Goal: Information Seeking & Learning: Learn about a topic

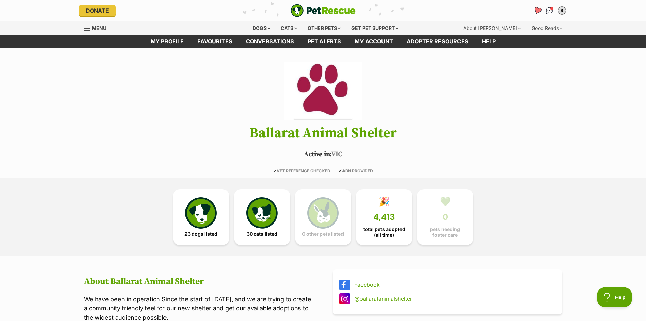
click at [539, 9] on icon "Favourites" at bounding box center [537, 10] width 8 height 8
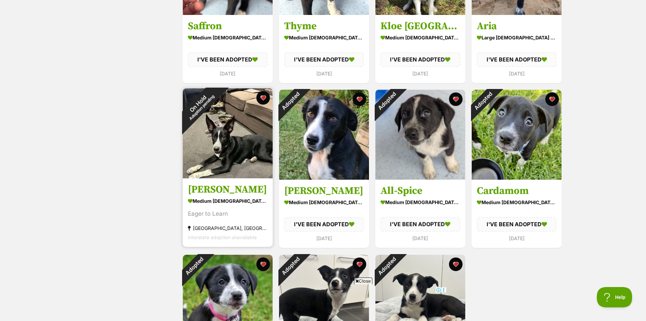
click at [236, 147] on img at bounding box center [228, 133] width 90 height 90
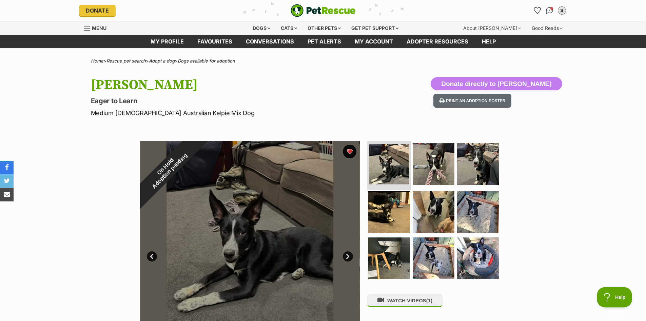
click at [379, 172] on img at bounding box center [389, 164] width 40 height 40
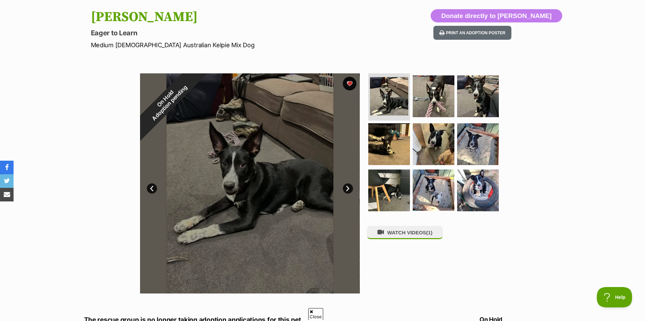
click at [347, 190] on link "Next" at bounding box center [348, 188] width 10 height 10
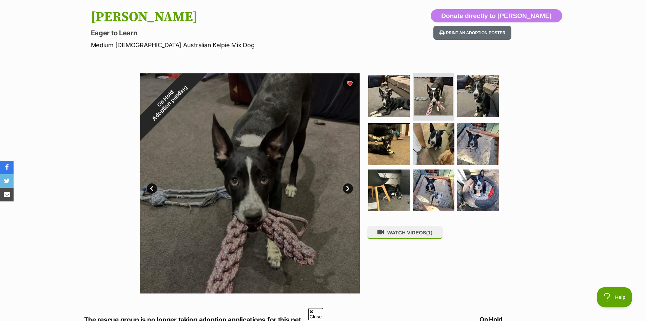
click at [347, 190] on link "Next" at bounding box center [348, 188] width 10 height 10
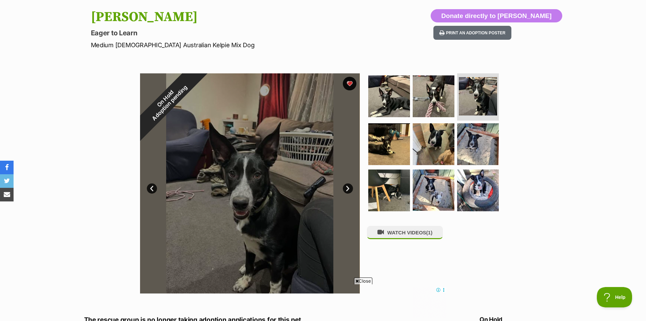
click at [347, 190] on link "Next" at bounding box center [348, 188] width 10 height 10
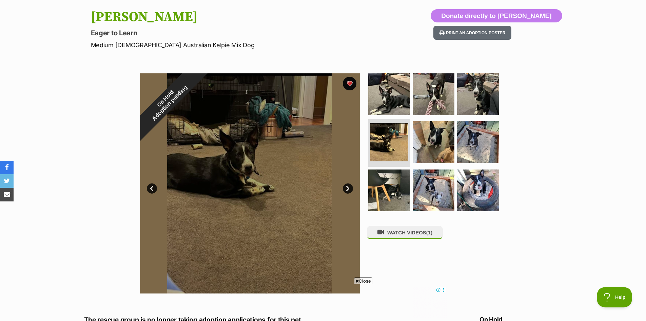
click at [347, 190] on link "Next" at bounding box center [348, 188] width 10 height 10
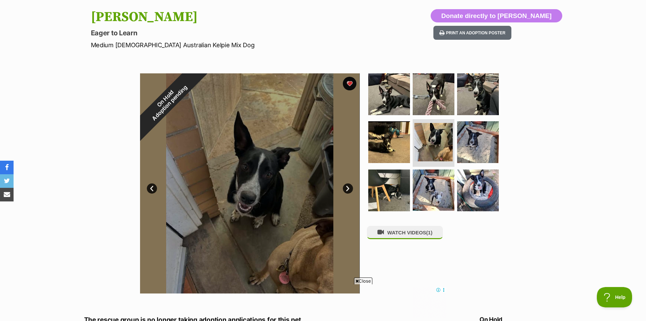
click at [347, 190] on link "Next" at bounding box center [348, 188] width 10 height 10
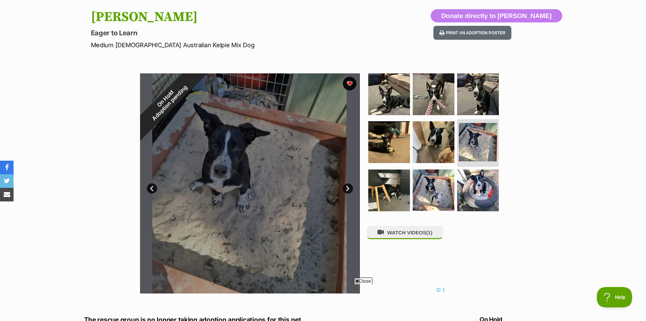
click at [347, 190] on link "Next" at bounding box center [348, 188] width 10 height 10
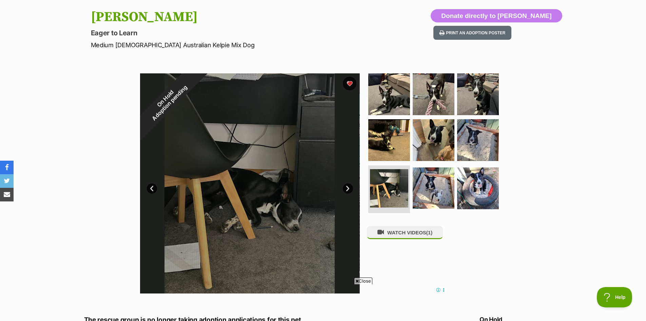
click at [347, 190] on link "Next" at bounding box center [348, 188] width 10 height 10
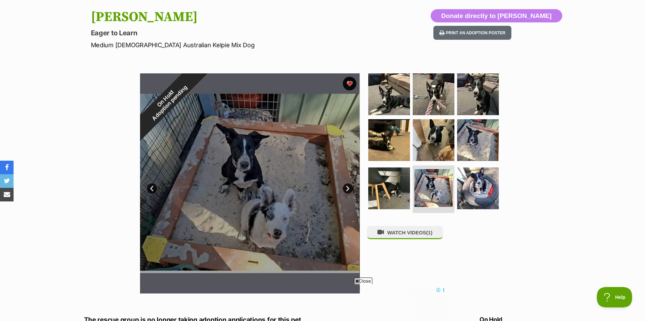
click at [347, 190] on link "Next" at bounding box center [348, 188] width 10 height 10
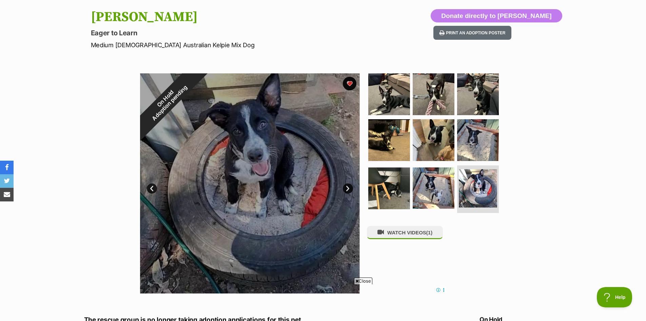
click at [347, 190] on link "Next" at bounding box center [348, 188] width 10 height 10
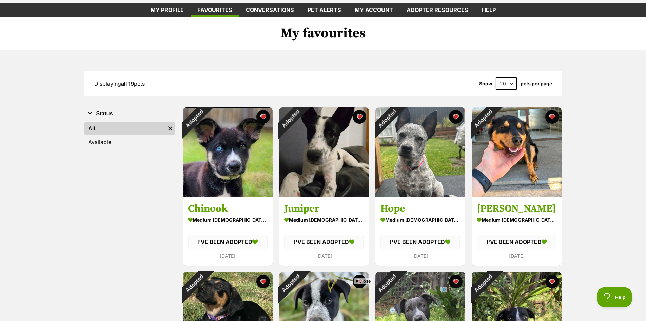
scroll to position [28, 0]
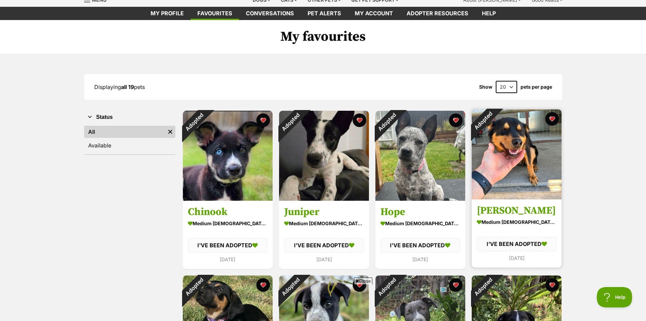
click at [522, 182] on img at bounding box center [517, 154] width 90 height 90
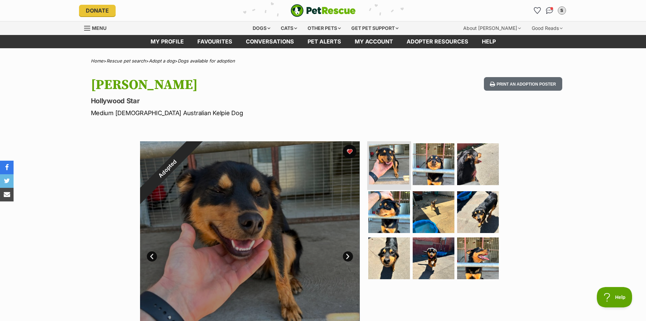
click at [396, 158] on img at bounding box center [389, 164] width 40 height 40
click at [345, 252] on link "Next" at bounding box center [348, 256] width 10 height 10
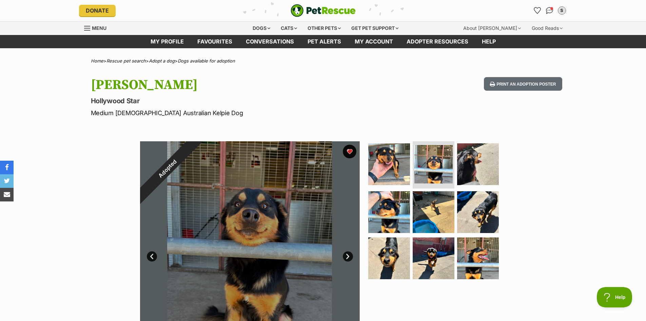
click at [345, 252] on link "Next" at bounding box center [348, 256] width 10 height 10
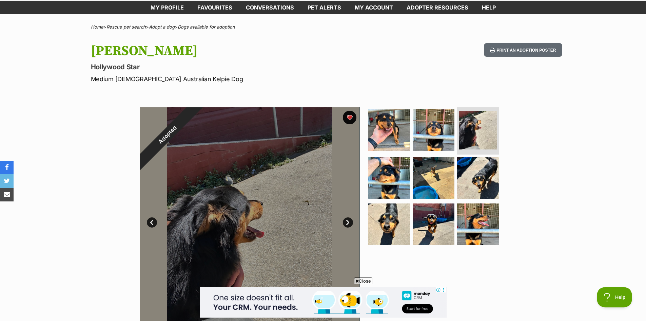
scroll to position [68, 0]
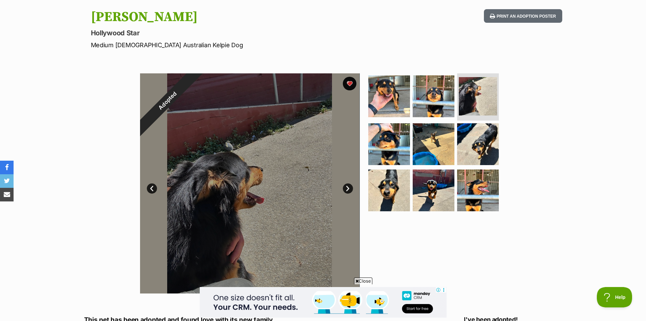
click at [352, 186] on link "Next" at bounding box center [348, 188] width 10 height 10
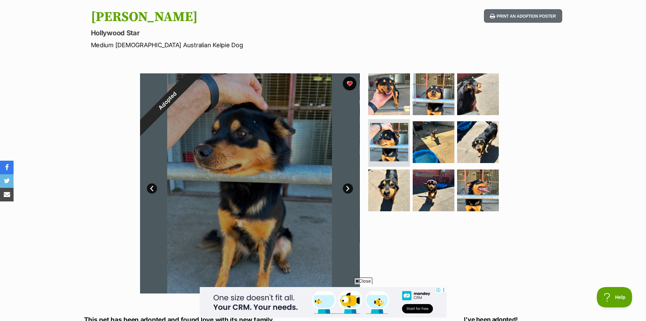
click at [352, 186] on link "Next" at bounding box center [348, 188] width 10 height 10
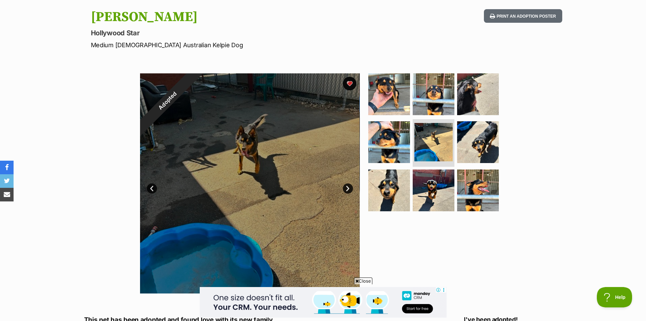
click at [352, 186] on link "Next" at bounding box center [348, 188] width 10 height 10
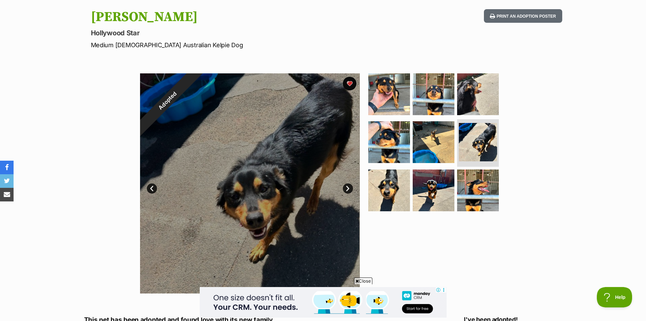
click at [352, 186] on link "Next" at bounding box center [348, 188] width 10 height 10
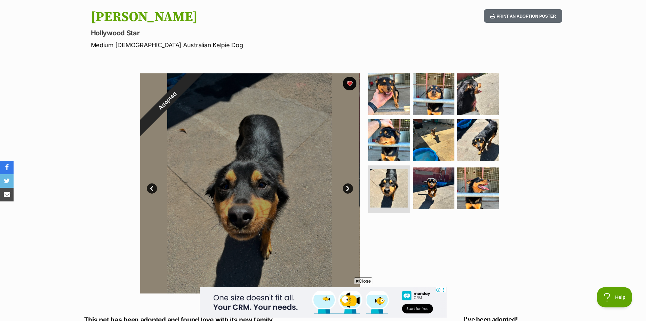
click at [352, 186] on link "Next" at bounding box center [348, 188] width 10 height 10
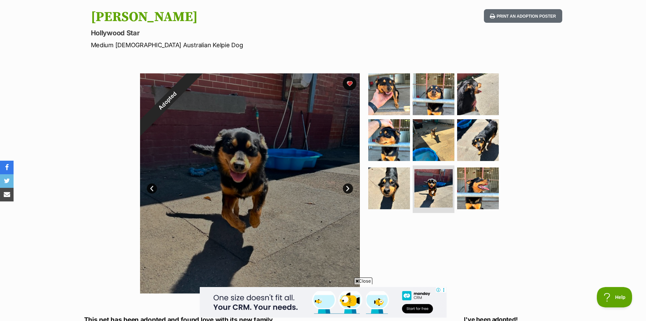
click at [352, 186] on link "Next" at bounding box center [348, 188] width 10 height 10
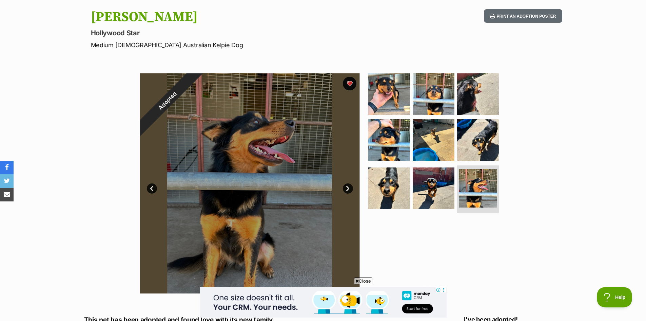
click at [352, 186] on link "Next" at bounding box center [348, 188] width 10 height 10
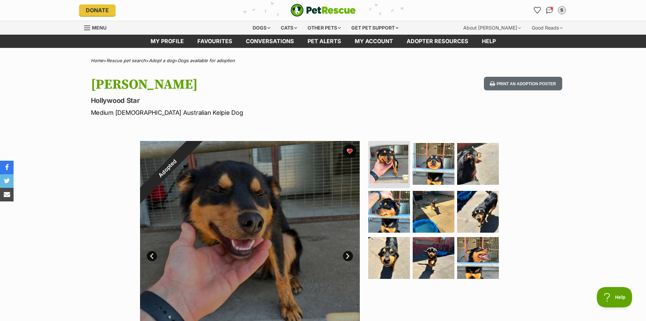
scroll to position [0, 0]
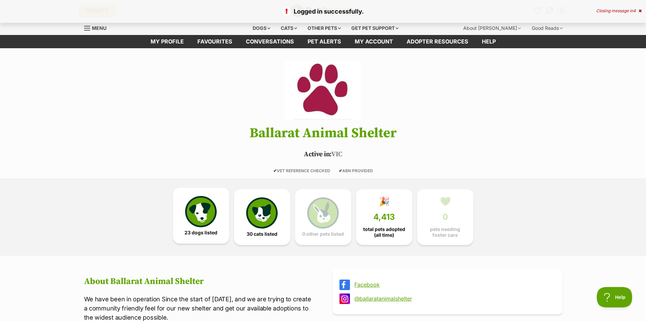
click at [202, 205] on img at bounding box center [200, 211] width 31 height 31
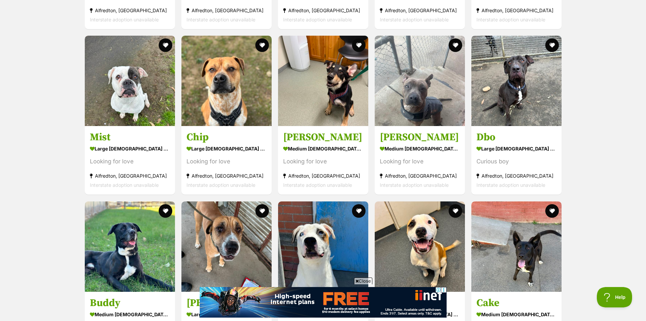
scroll to position [933, 0]
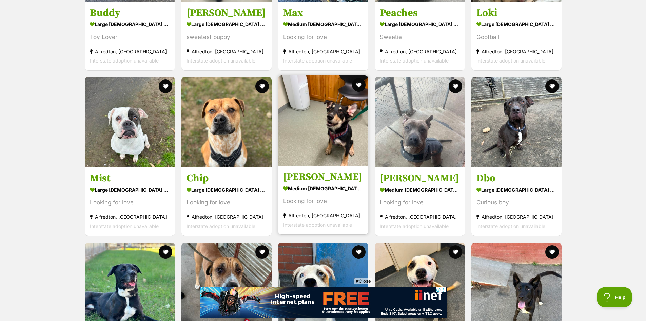
click at [292, 160] on img at bounding box center [323, 120] width 90 height 90
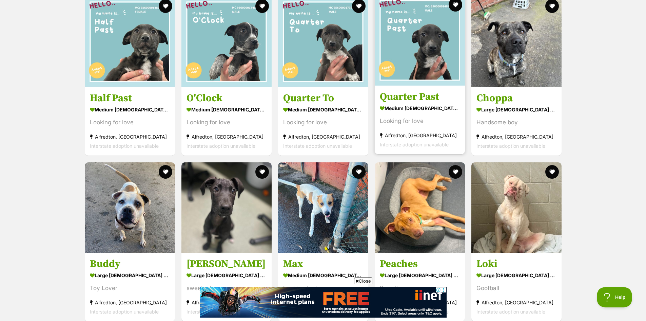
scroll to position [662, 0]
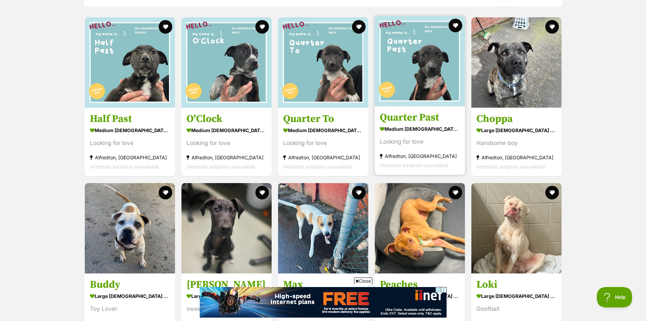
click at [415, 96] on img at bounding box center [420, 61] width 90 height 90
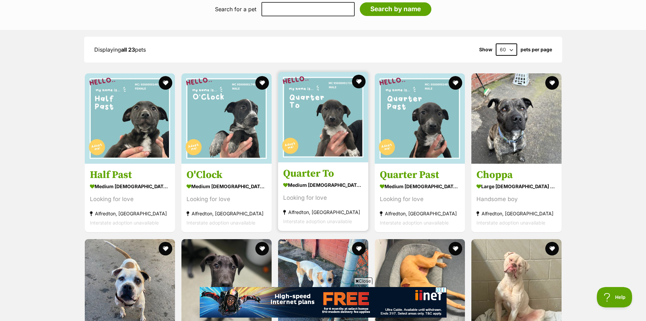
scroll to position [594, 0]
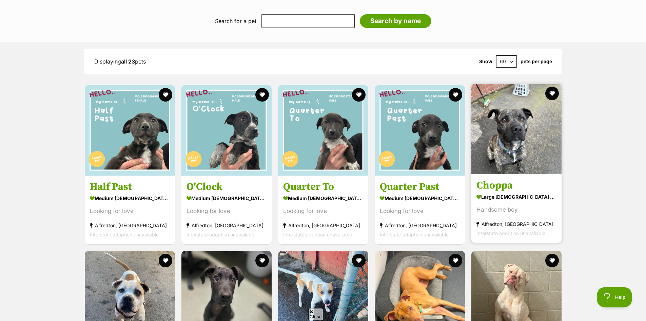
click at [526, 126] on img at bounding box center [517, 129] width 90 height 90
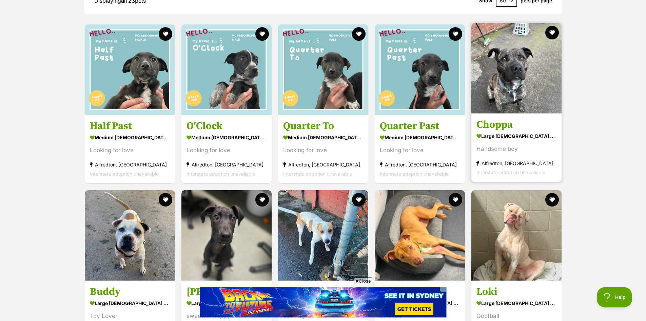
scroll to position [730, 0]
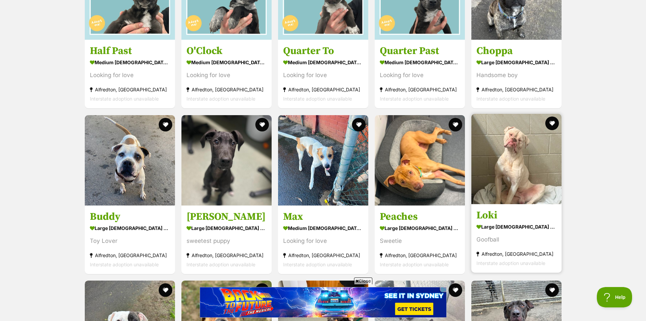
click at [514, 177] on img at bounding box center [517, 159] width 90 height 90
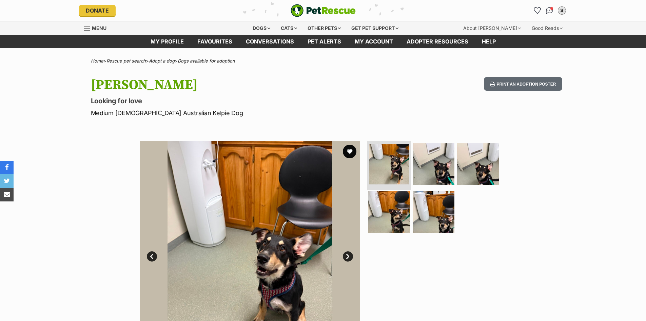
click at [398, 167] on img at bounding box center [389, 164] width 40 height 40
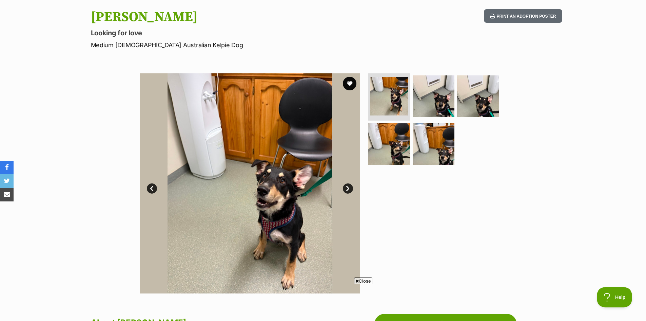
click at [348, 186] on link "Next" at bounding box center [348, 188] width 10 height 10
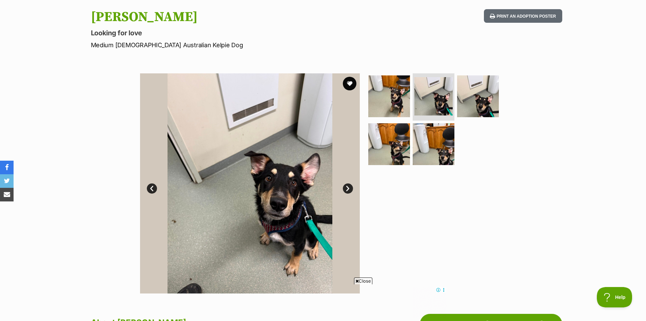
click at [348, 186] on link "Next" at bounding box center [348, 188] width 10 height 10
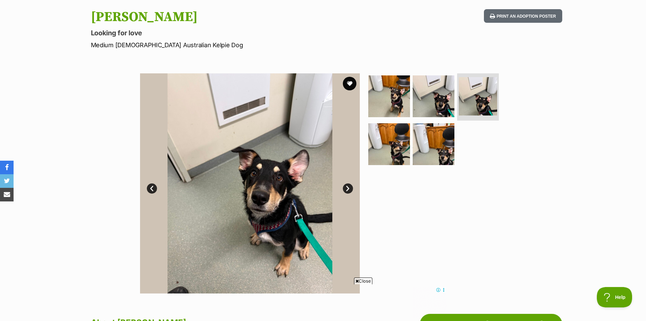
click at [348, 186] on link "Next" at bounding box center [348, 188] width 10 height 10
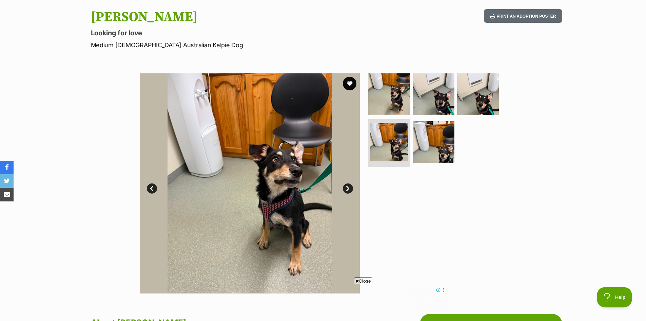
click at [348, 186] on link "Next" at bounding box center [348, 188] width 10 height 10
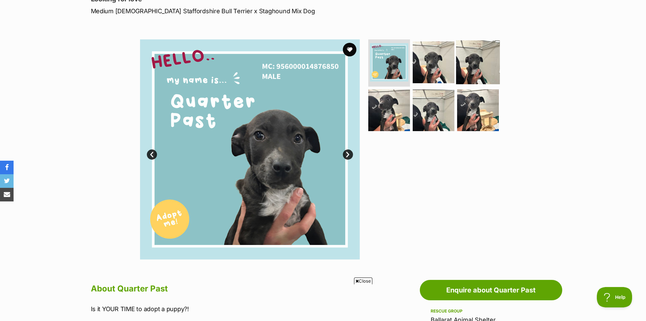
click at [463, 69] on img at bounding box center [478, 62] width 44 height 44
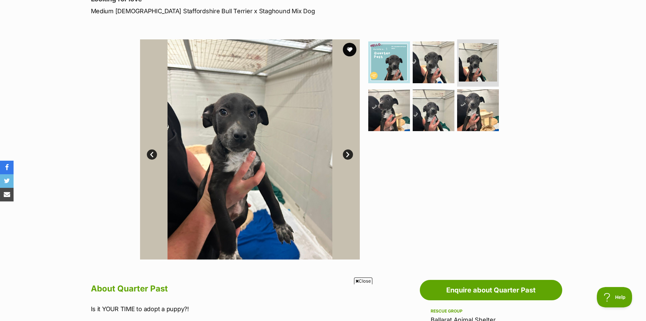
click at [346, 154] on link "Next" at bounding box center [348, 154] width 10 height 10
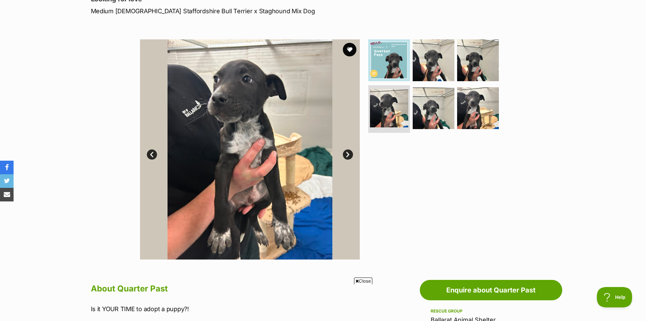
click at [346, 154] on link "Next" at bounding box center [348, 154] width 10 height 10
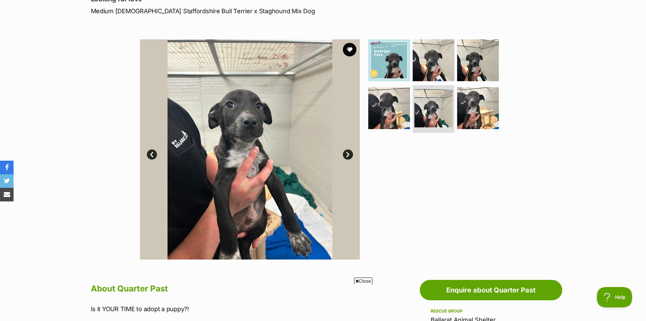
click at [346, 154] on link "Next" at bounding box center [348, 154] width 10 height 10
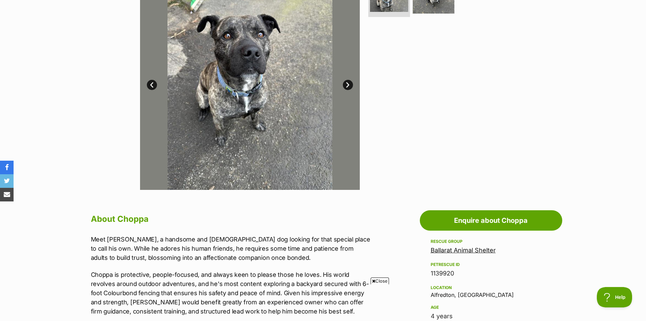
scroll to position [170, 0]
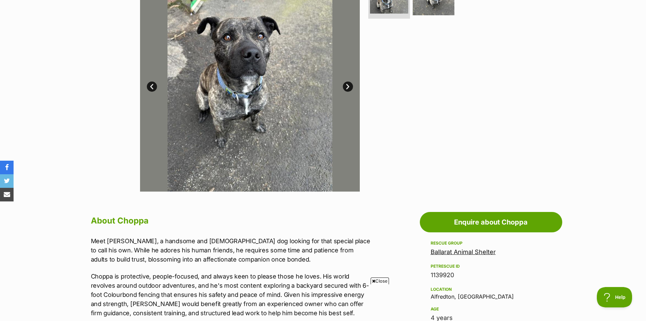
click at [346, 84] on link "Next" at bounding box center [348, 86] width 10 height 10
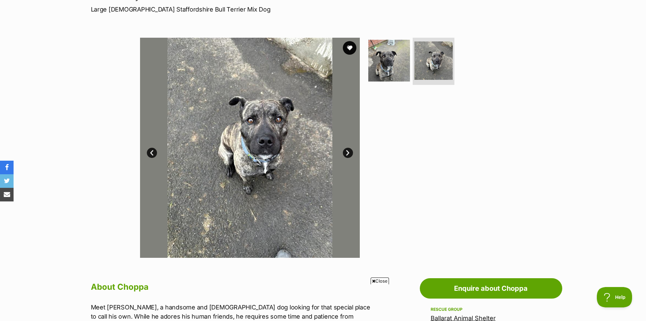
scroll to position [102, 0]
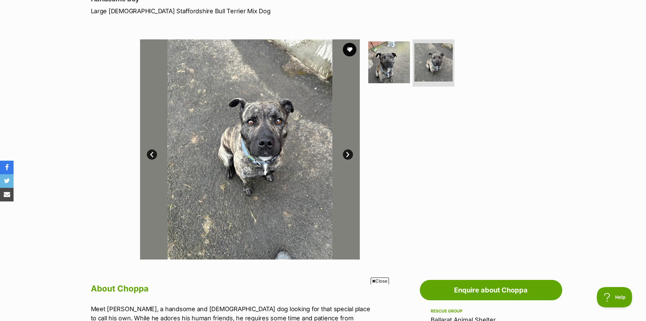
click at [349, 150] on link "Next" at bounding box center [348, 154] width 10 height 10
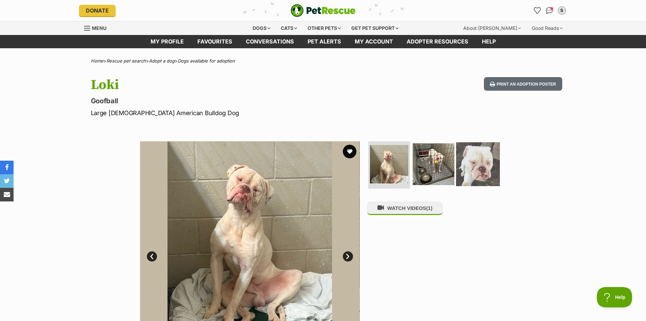
click at [466, 155] on img at bounding box center [478, 164] width 44 height 44
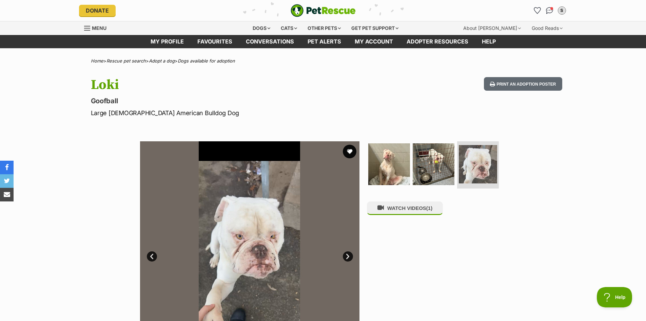
click at [350, 259] on link "Next" at bounding box center [348, 256] width 10 height 10
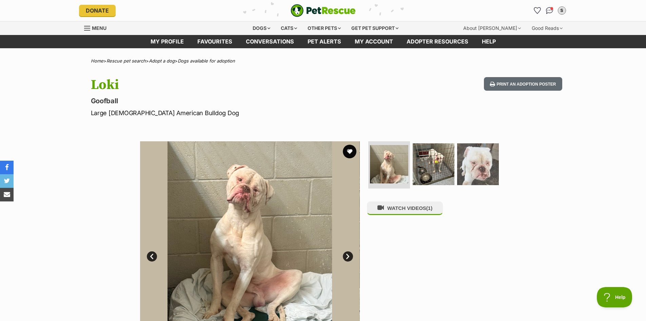
click at [349, 257] on link "Next" at bounding box center [348, 256] width 10 height 10
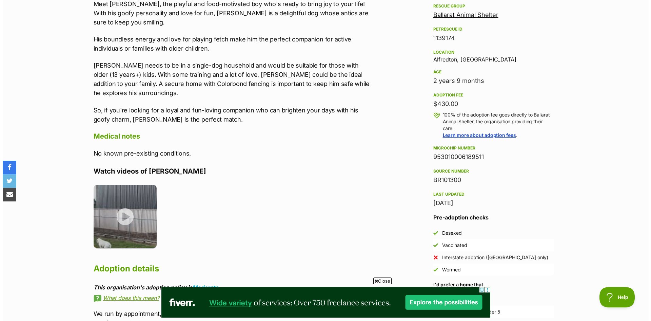
scroll to position [441, 0]
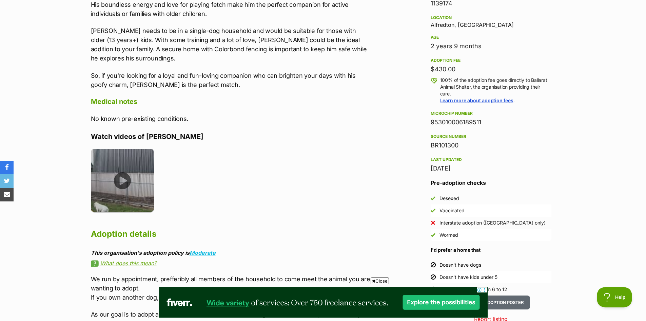
click at [105, 149] on img at bounding box center [122, 180] width 63 height 63
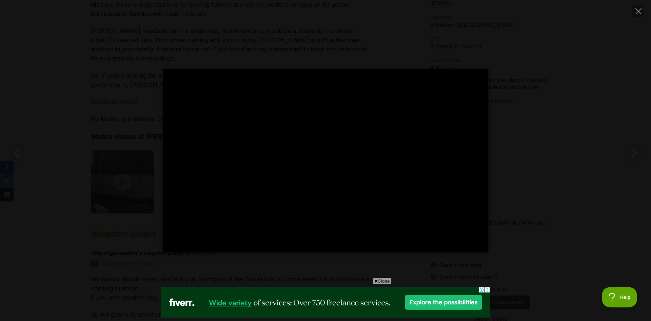
click at [589, 132] on div "Pause Play % buffered 00:00 -00:03 Unmute Mute Disable captions Enable captions…" at bounding box center [325, 160] width 651 height 183
type input "68.58"
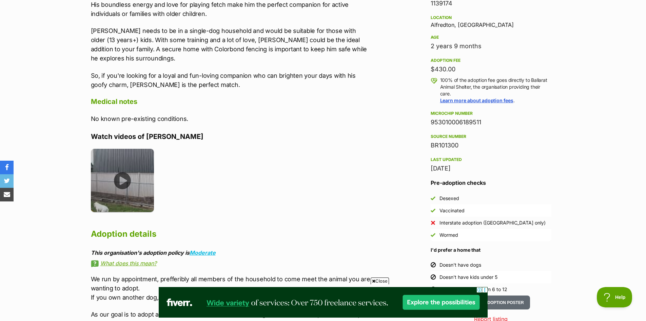
click at [147, 164] on img at bounding box center [122, 180] width 63 height 63
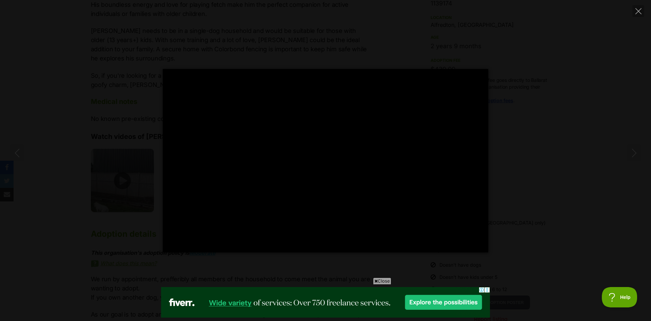
scroll to position [0, 0]
type input "58.21"
